Goal: Task Accomplishment & Management: Use online tool/utility

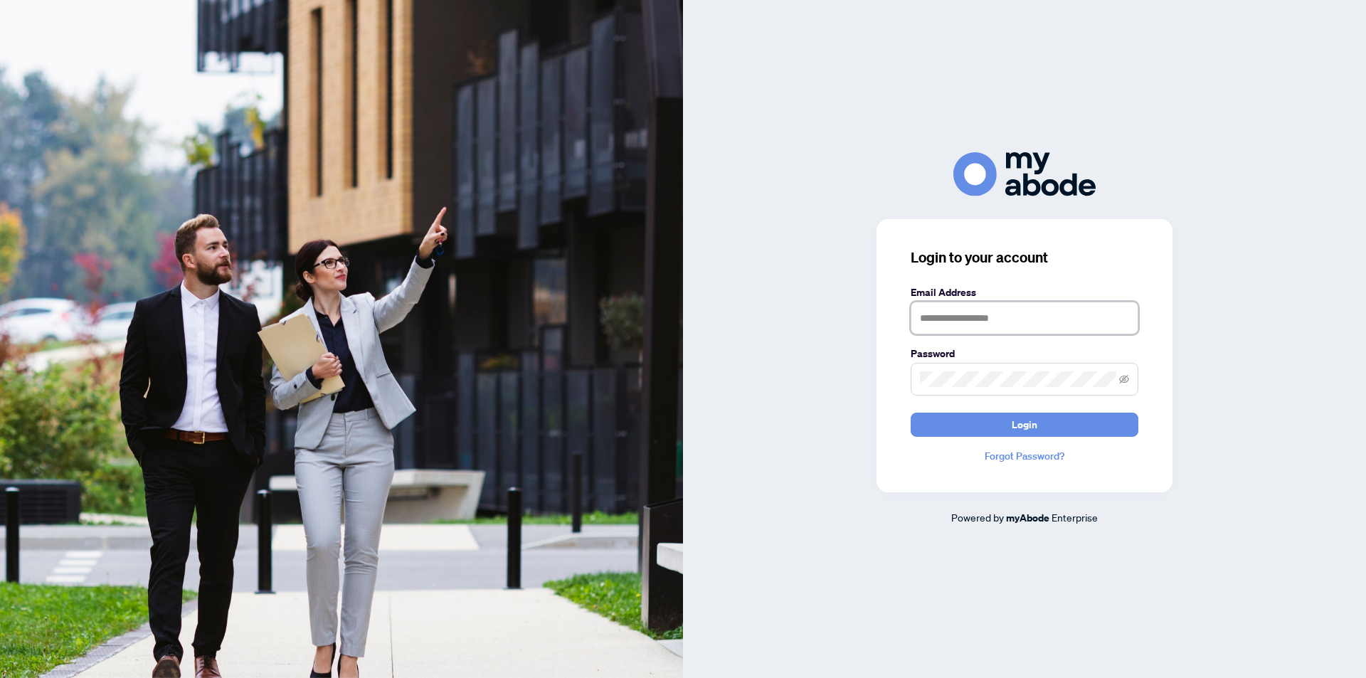
click at [972, 319] on input "text" at bounding box center [1025, 318] width 228 height 33
type input "**********"
click at [1124, 383] on icon "eye-invisible" at bounding box center [1125, 378] width 10 height 9
click at [1040, 423] on button "Login" at bounding box center [1025, 425] width 228 height 24
click at [1019, 423] on span "Login" at bounding box center [1025, 424] width 26 height 23
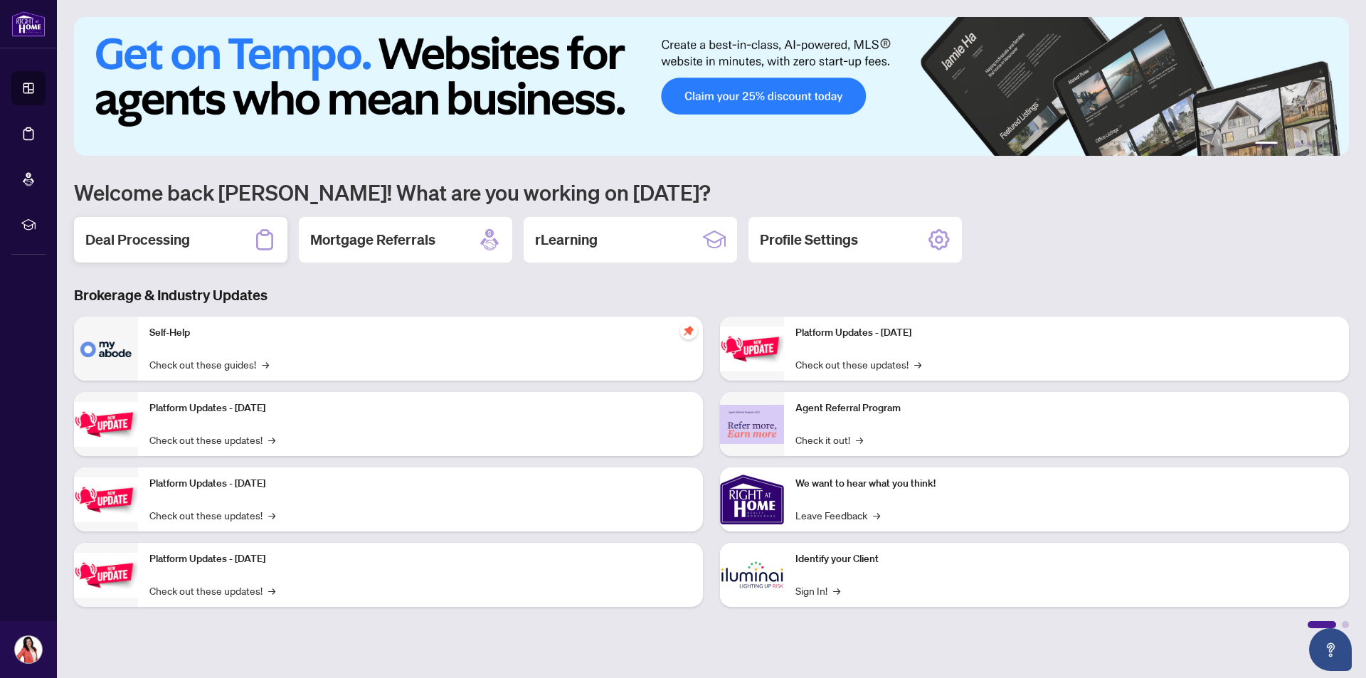
click at [206, 240] on div "Deal Processing" at bounding box center [181, 240] width 214 height 46
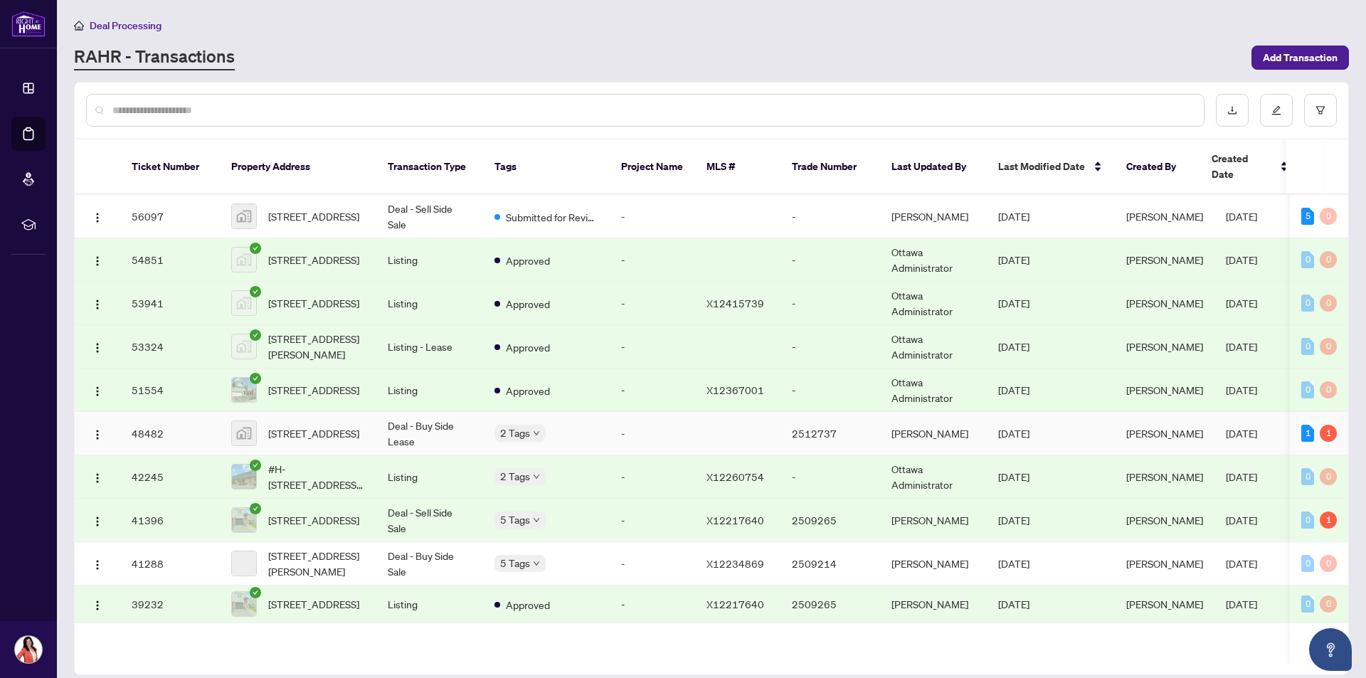
click at [325, 426] on span "[STREET_ADDRESS]" at bounding box center [313, 434] width 91 height 16
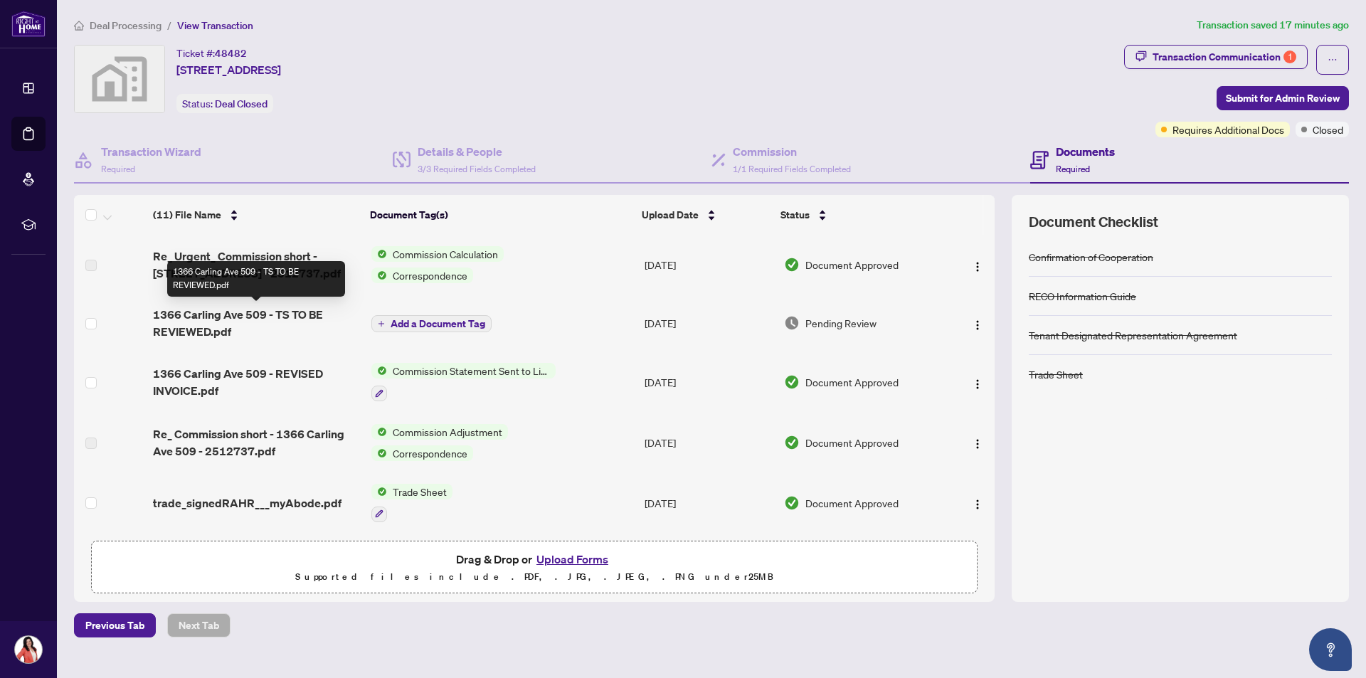
click at [272, 313] on span "1366 Carling Ave 509 - TS TO BE REVIEWED.pdf" at bounding box center [256, 323] width 207 height 34
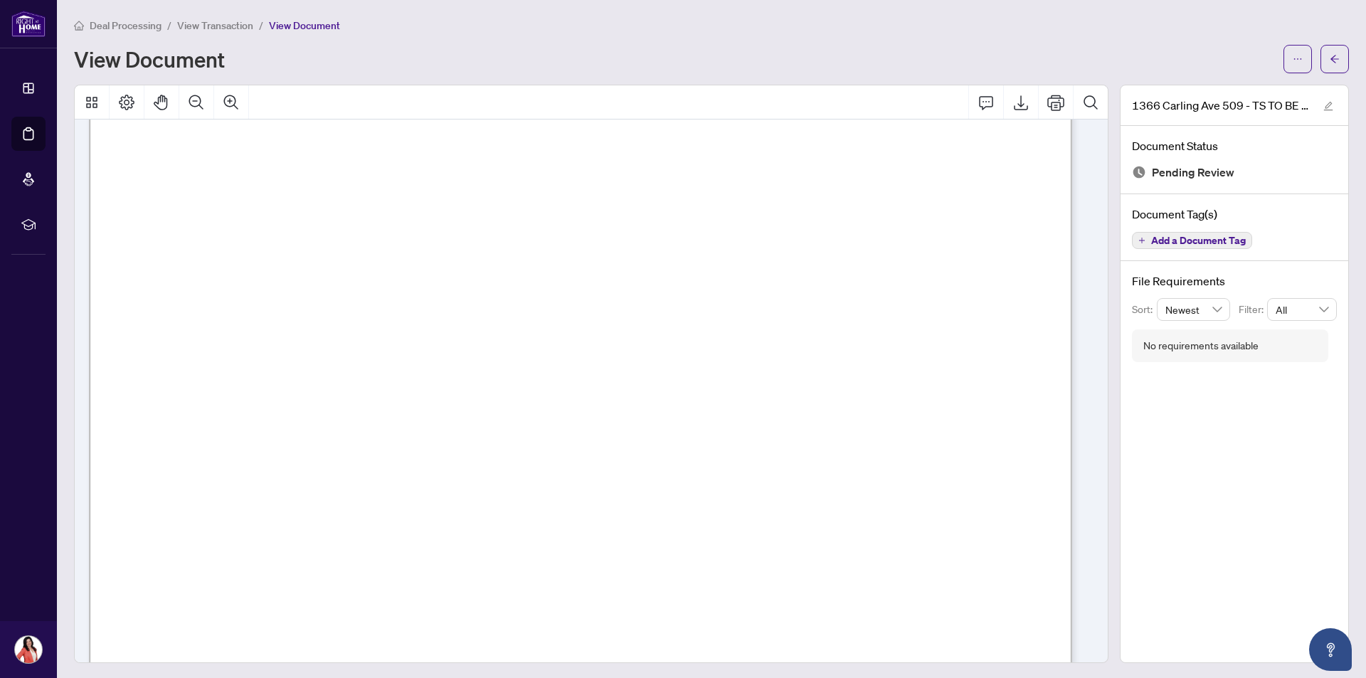
scroll to position [71, 0]
click at [1332, 62] on button "button" at bounding box center [1335, 59] width 28 height 28
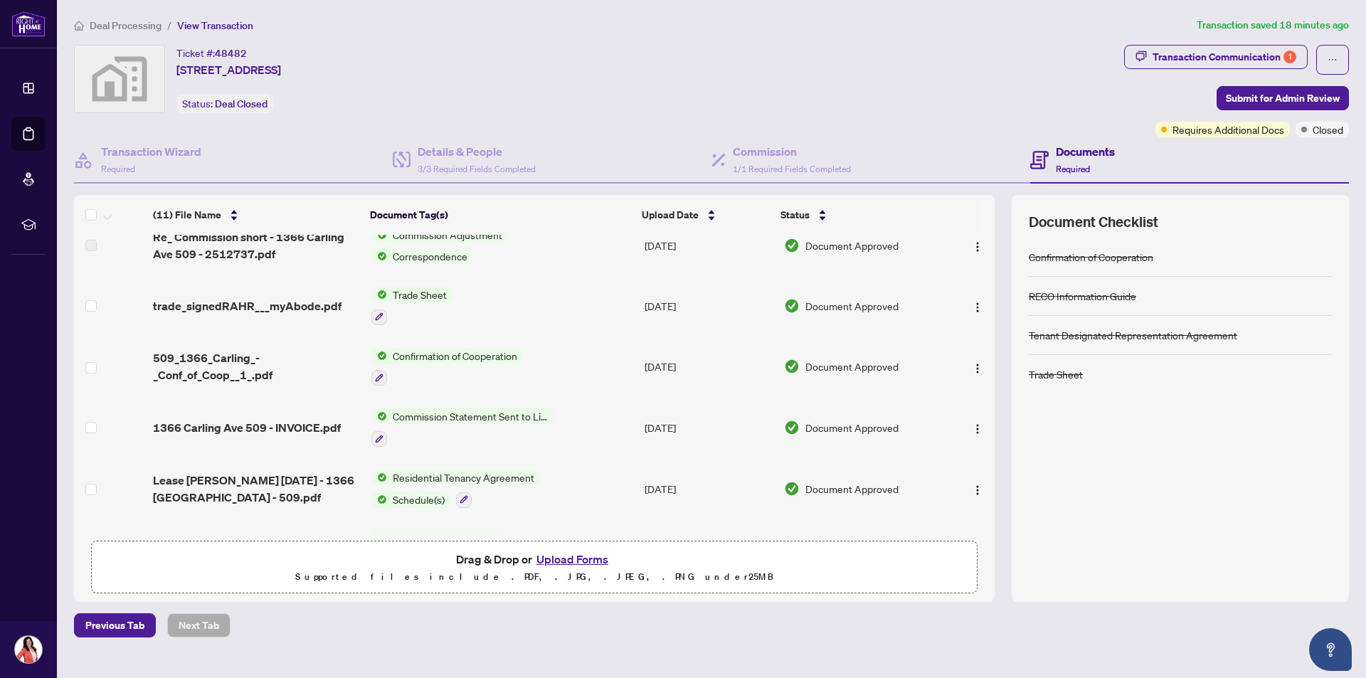
scroll to position [214, 0]
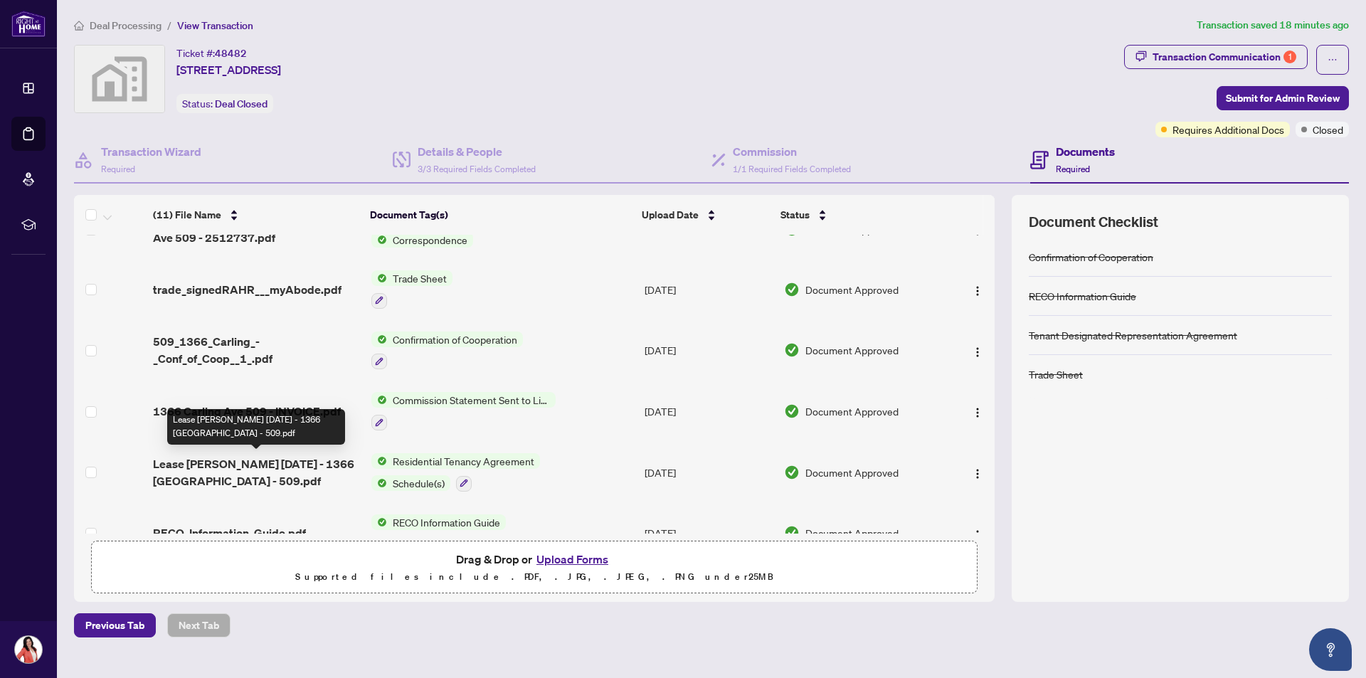
click at [253, 463] on span "Lease [PERSON_NAME] [DATE] - 1366 [GEOGRAPHIC_DATA] - 509.pdf" at bounding box center [256, 472] width 207 height 34
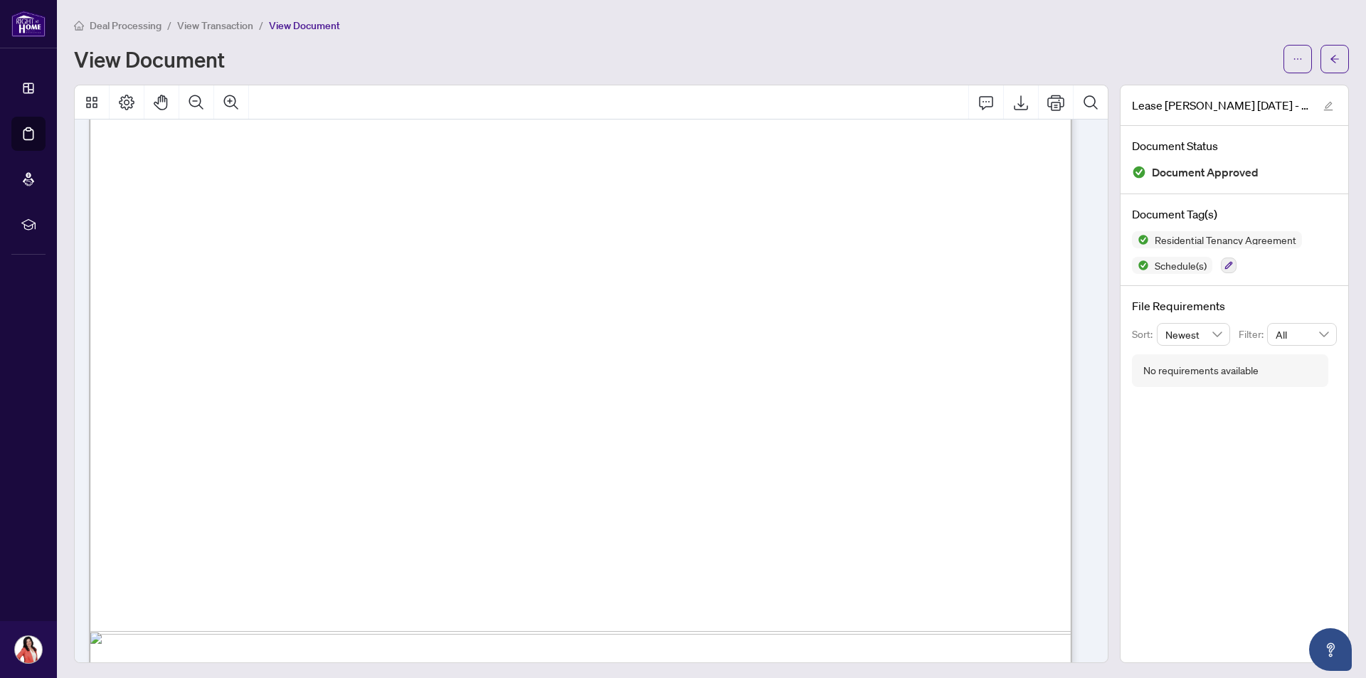
scroll to position [7473, 0]
